Goal: Browse casually: Explore the website without a specific task or goal

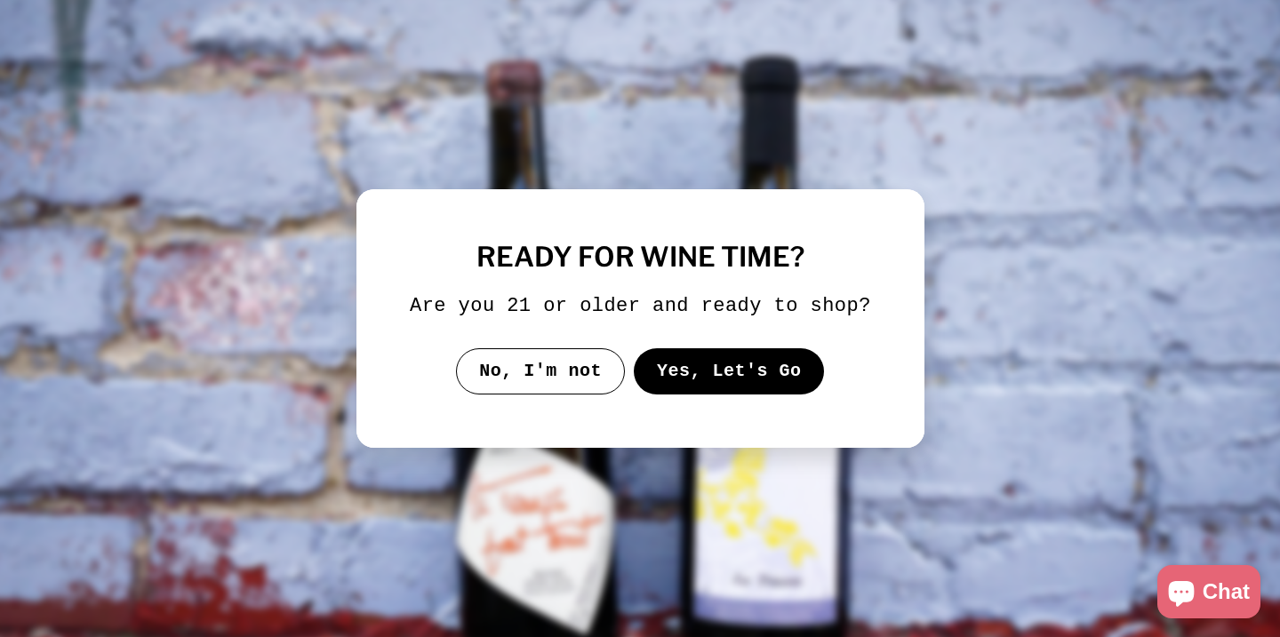
click at [672, 389] on button "Yes, Let's Go" at bounding box center [728, 371] width 191 height 46
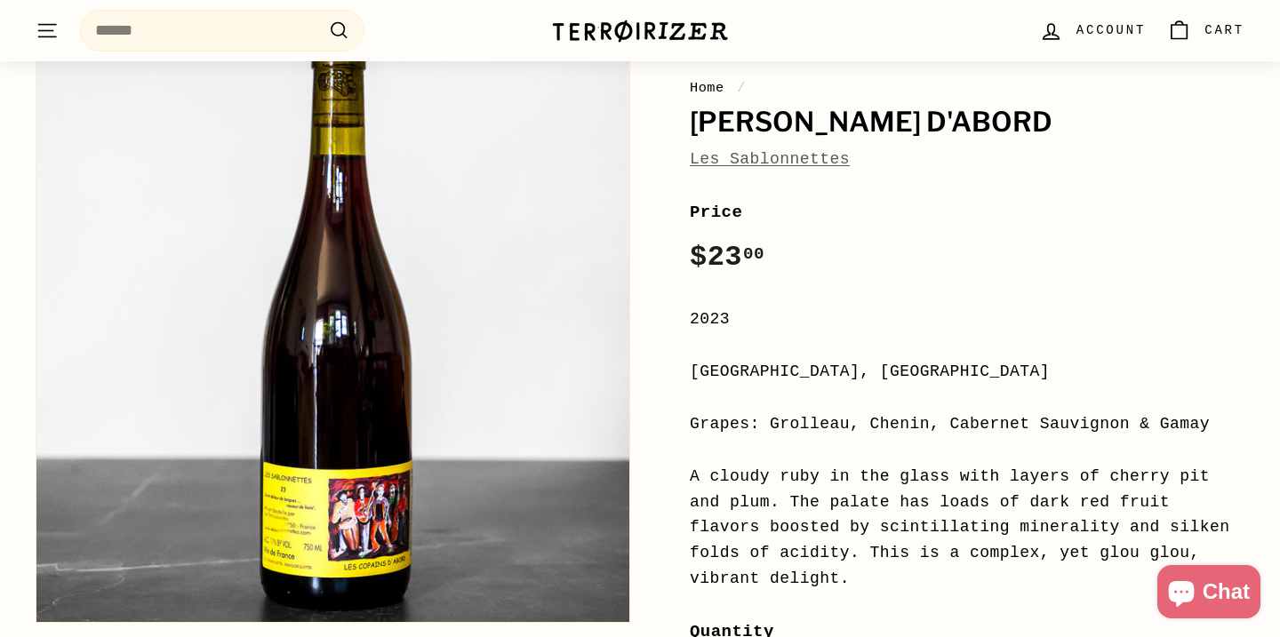
scroll to position [221, 0]
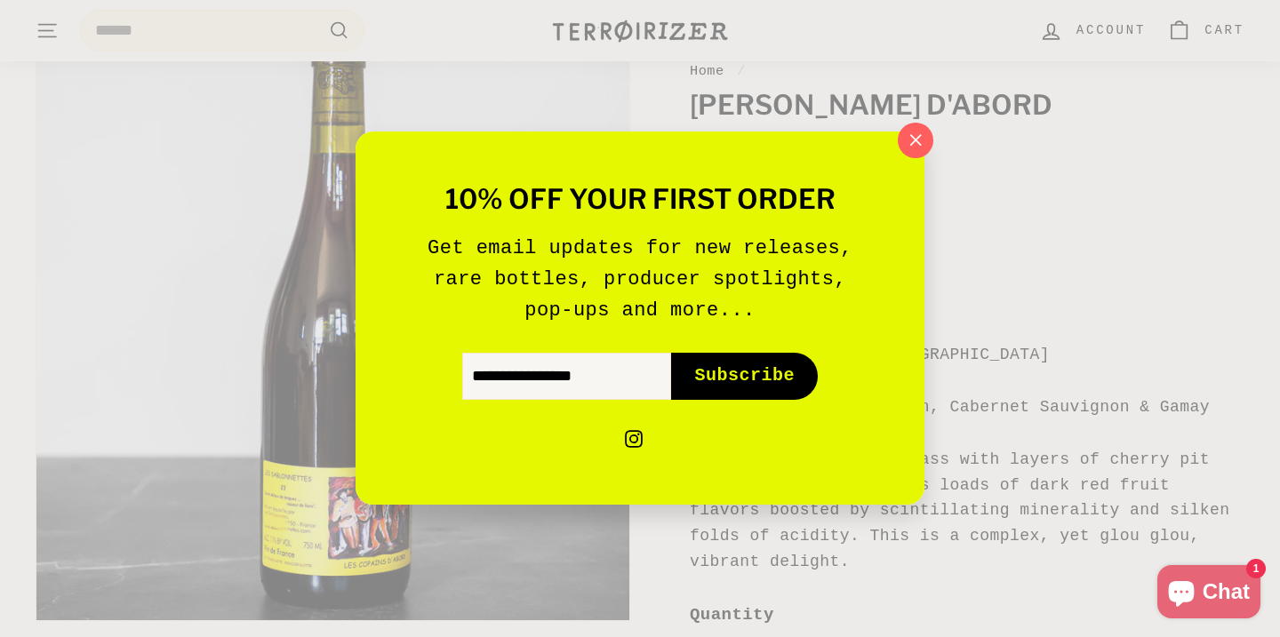
drag, startPoint x: 238, startPoint y: 582, endPoint x: 254, endPoint y: 512, distance: 72.0
click at [914, 142] on icon "button" at bounding box center [915, 140] width 27 height 27
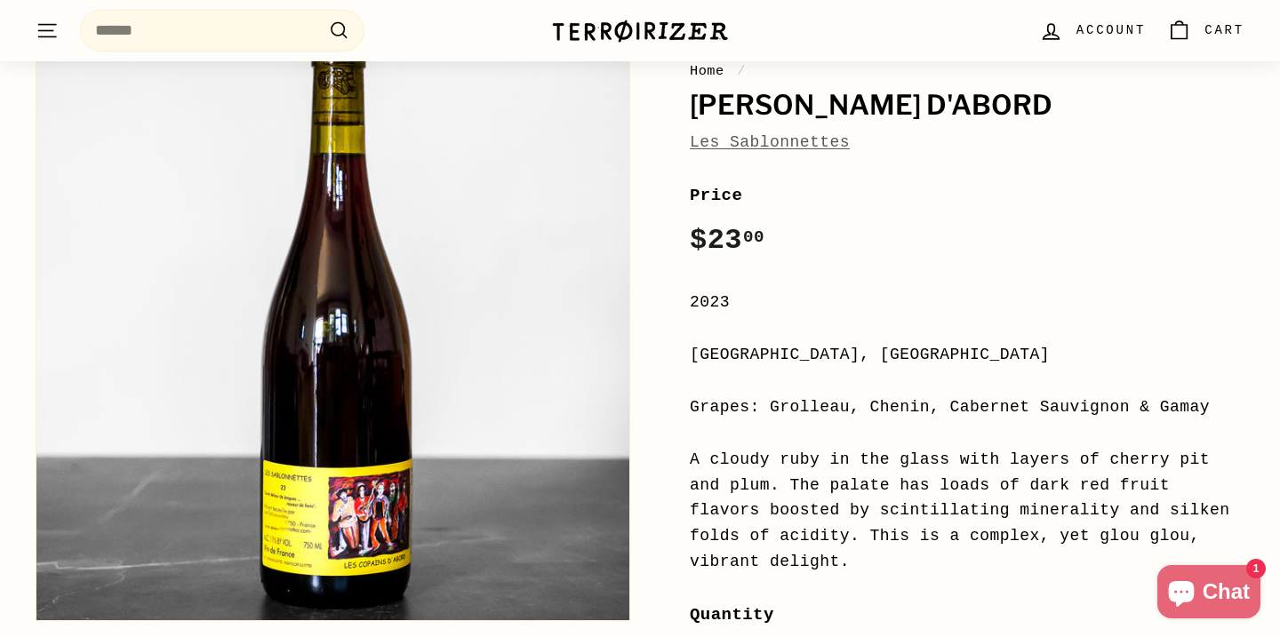
click at [289, 547] on img at bounding box center [332, 324] width 593 height 593
click at [278, 543] on img at bounding box center [332, 324] width 593 height 593
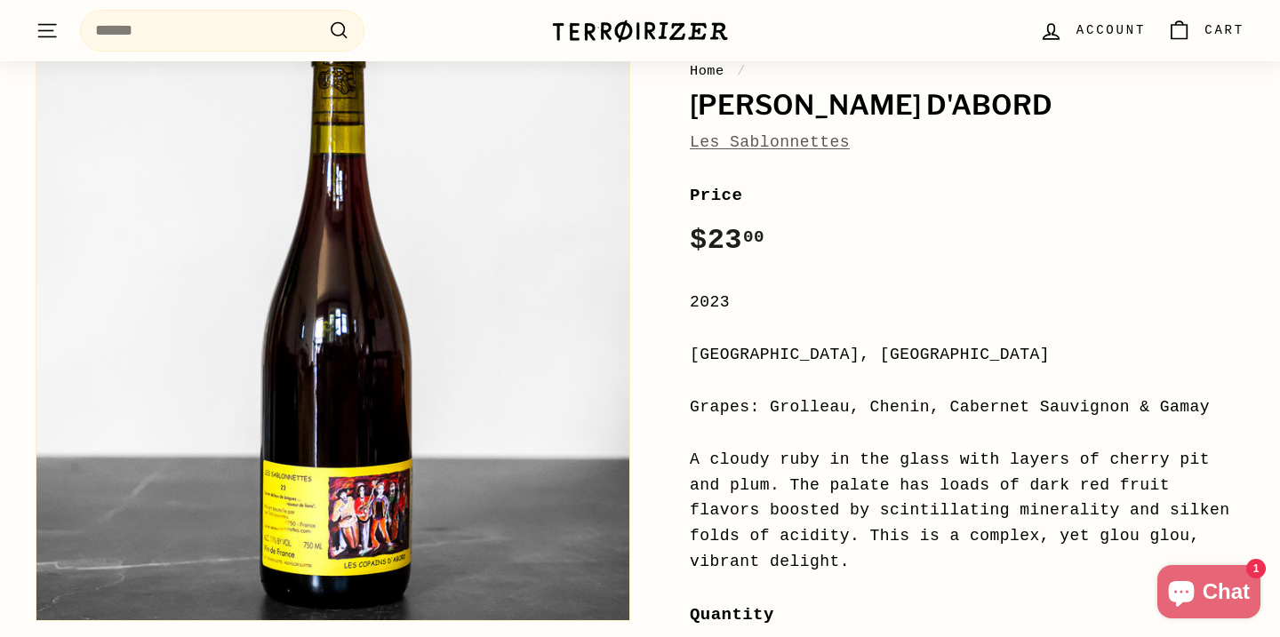
click at [283, 534] on img at bounding box center [332, 324] width 593 height 593
click at [291, 530] on img at bounding box center [332, 324] width 593 height 593
click at [291, 529] on img at bounding box center [332, 324] width 593 height 593
click at [276, 541] on img at bounding box center [332, 324] width 593 height 593
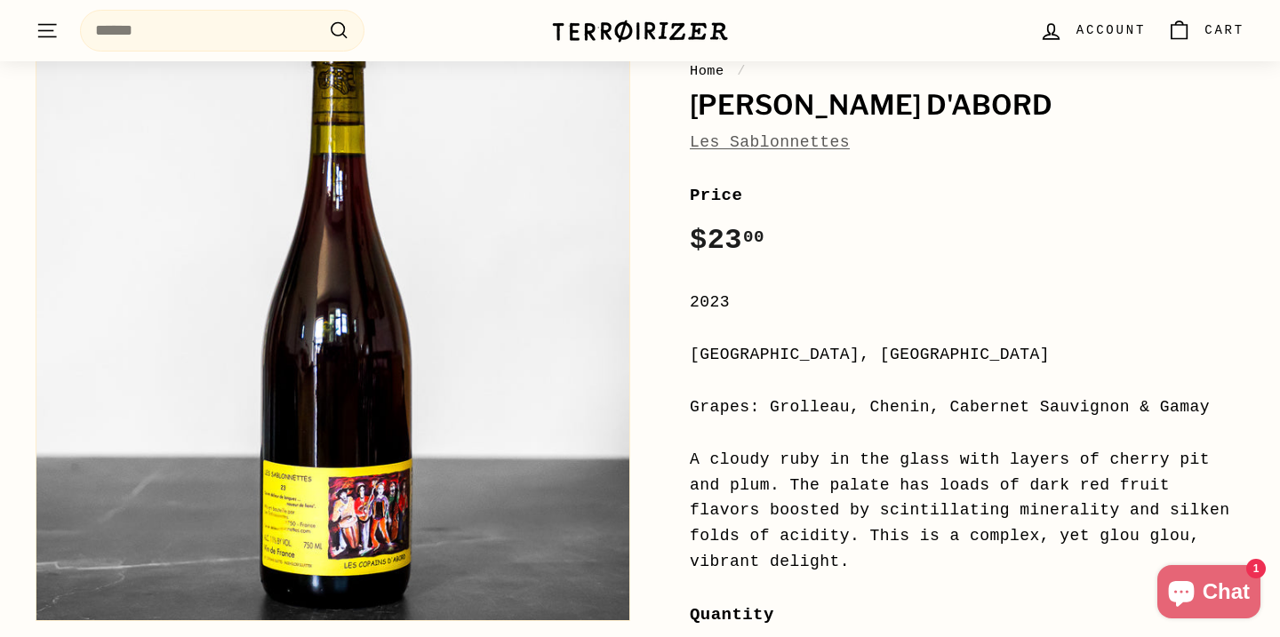
click at [276, 541] on img at bounding box center [332, 324] width 593 height 593
click at [276, 540] on img at bounding box center [332, 324] width 593 height 593
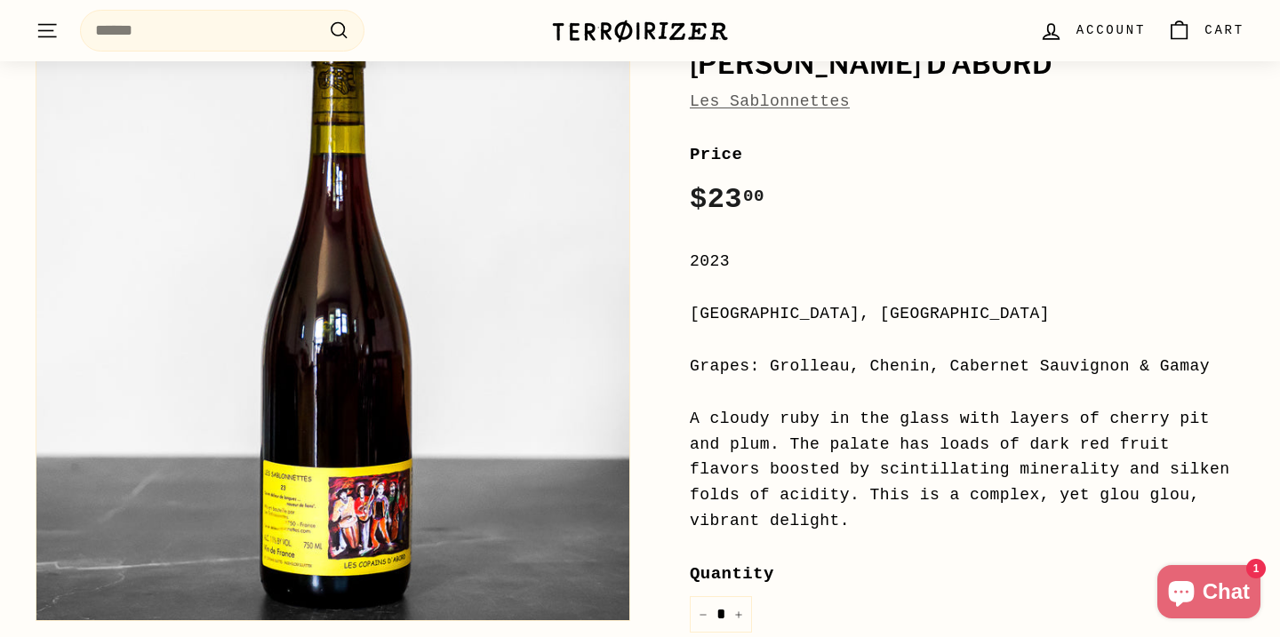
scroll to position [266, 0]
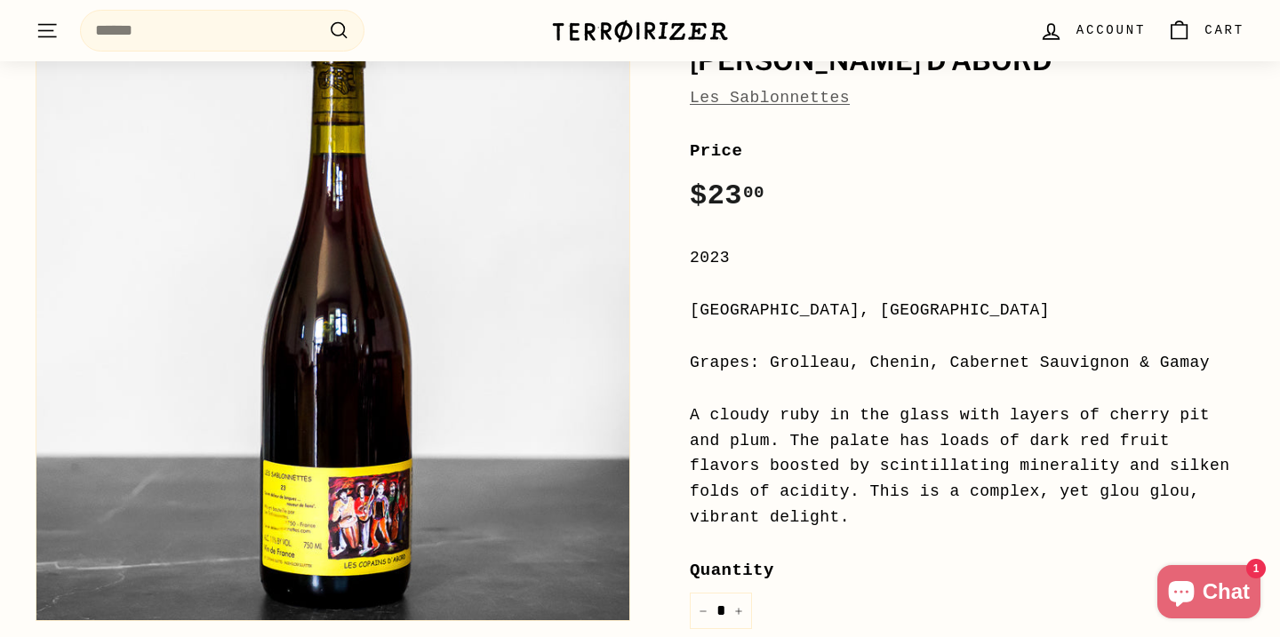
click at [278, 551] on img at bounding box center [332, 324] width 593 height 593
click at [364, 543] on img at bounding box center [332, 324] width 593 height 593
click at [264, 540] on img at bounding box center [332, 324] width 593 height 593
